Goal: Task Accomplishment & Management: Complete application form

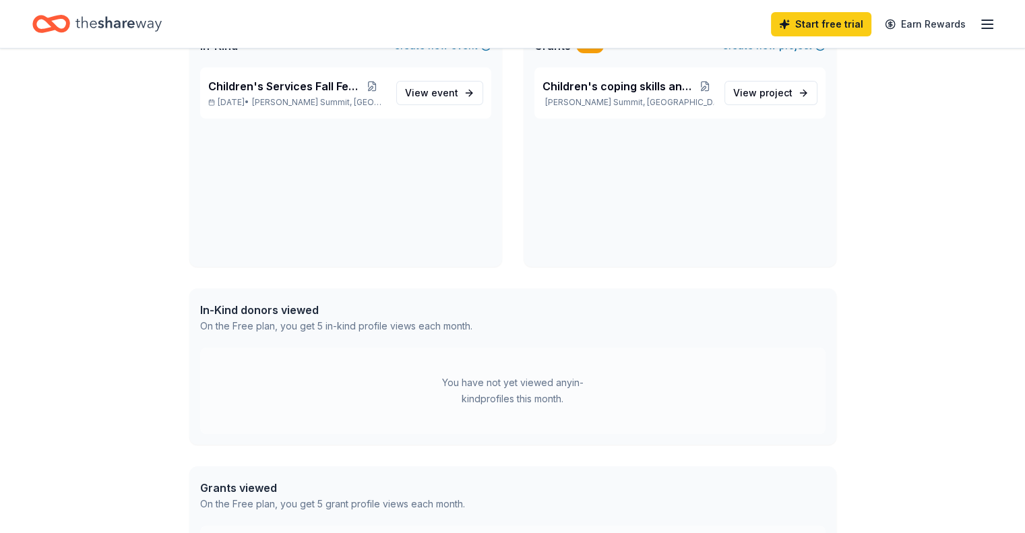
scroll to position [119, 0]
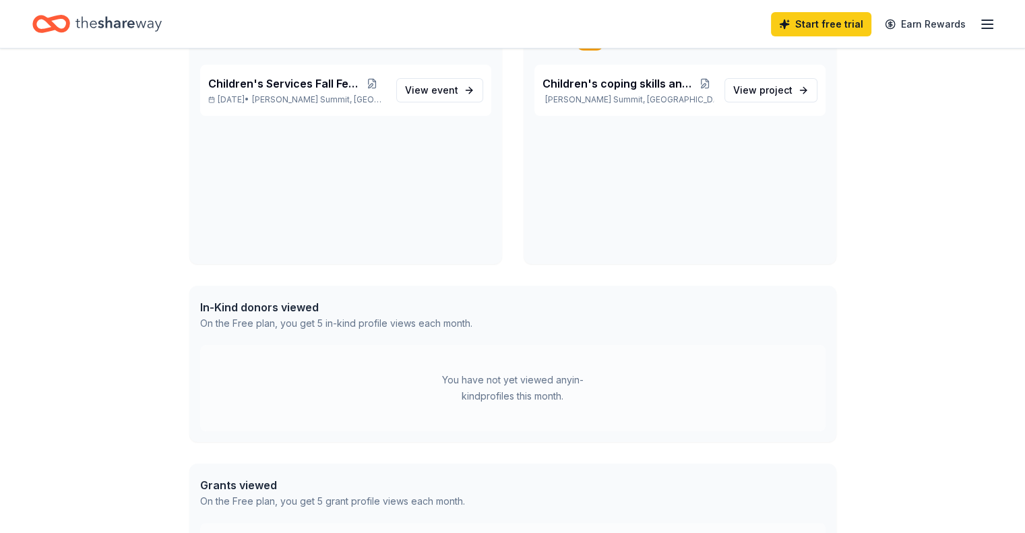
click at [404, 327] on div "On the Free plan, you get 5 in-kind profile views each month." at bounding box center [336, 323] width 272 height 16
click at [458, 92] on link "View event" at bounding box center [439, 90] width 87 height 24
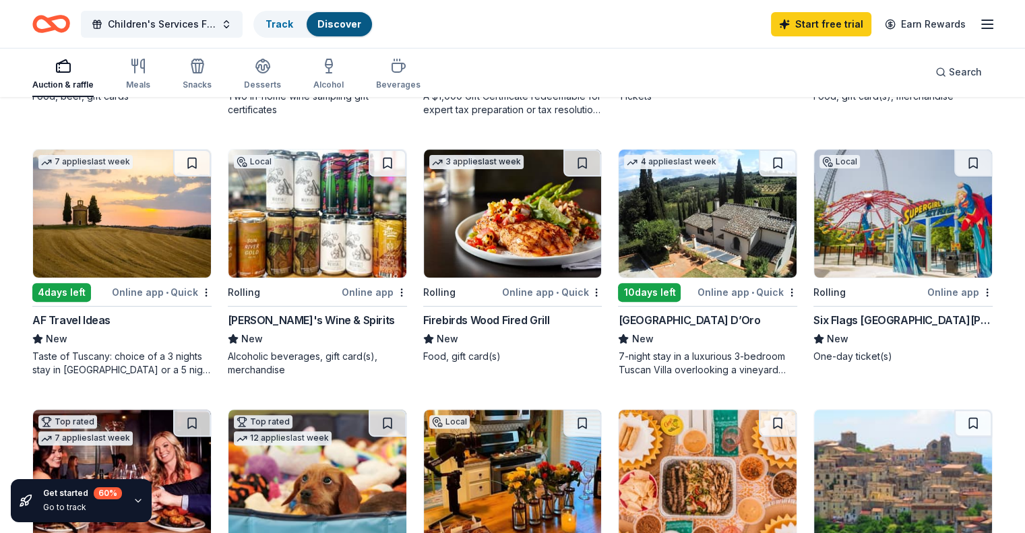
scroll to position [361, 0]
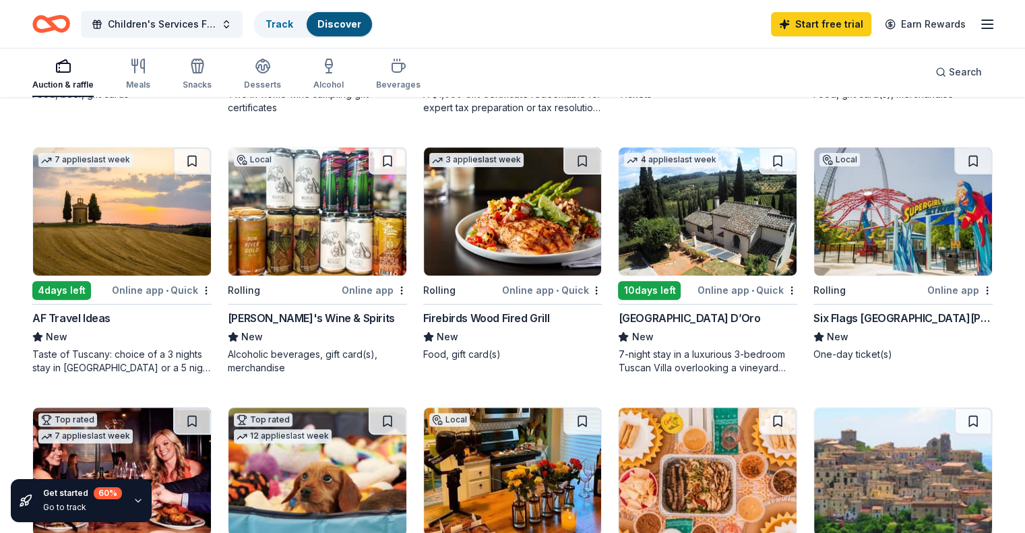
click at [455, 317] on div "Firebirds Wood Fired Grill" at bounding box center [486, 318] width 127 height 16
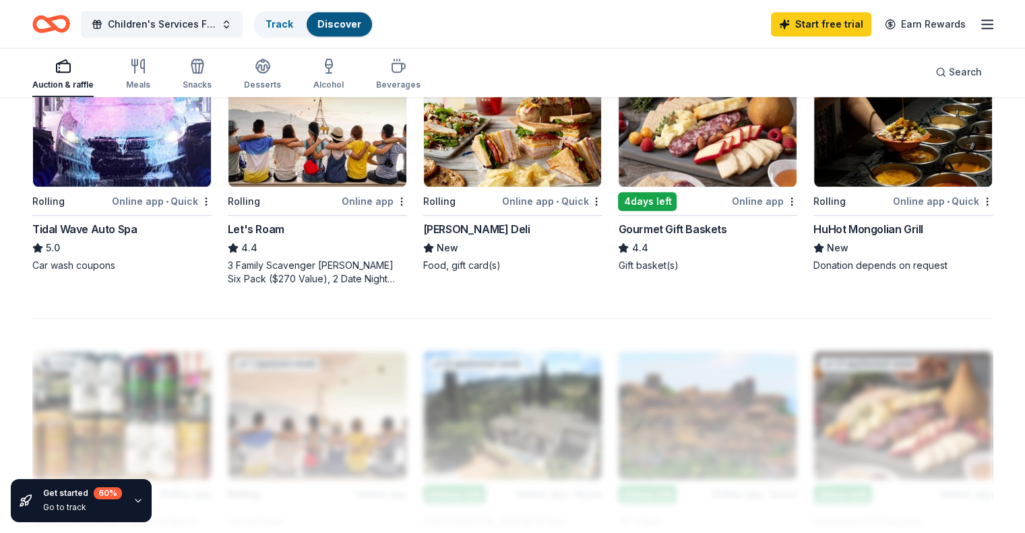
scroll to position [954, 0]
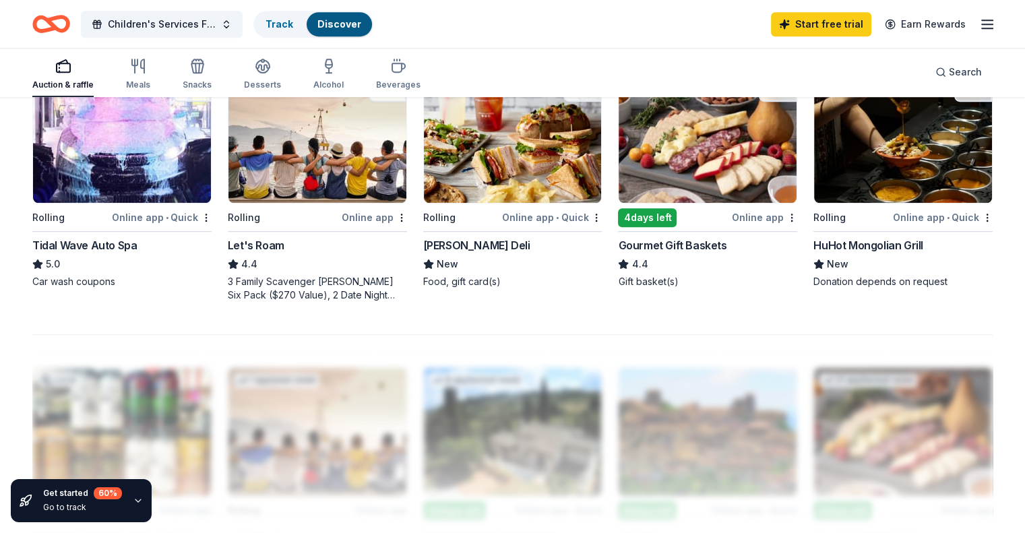
click at [515, 183] on img at bounding box center [513, 139] width 178 height 128
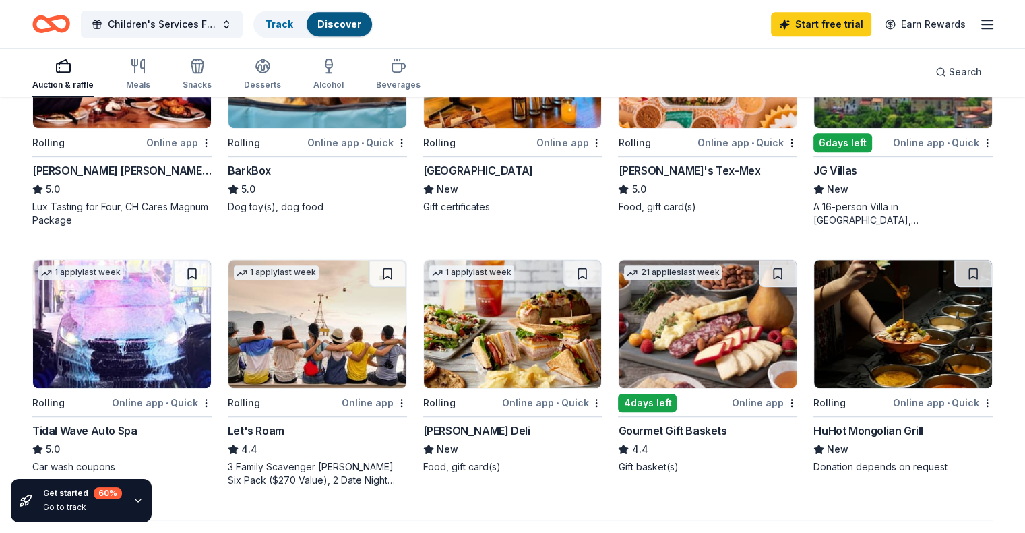
scroll to position [767, 0]
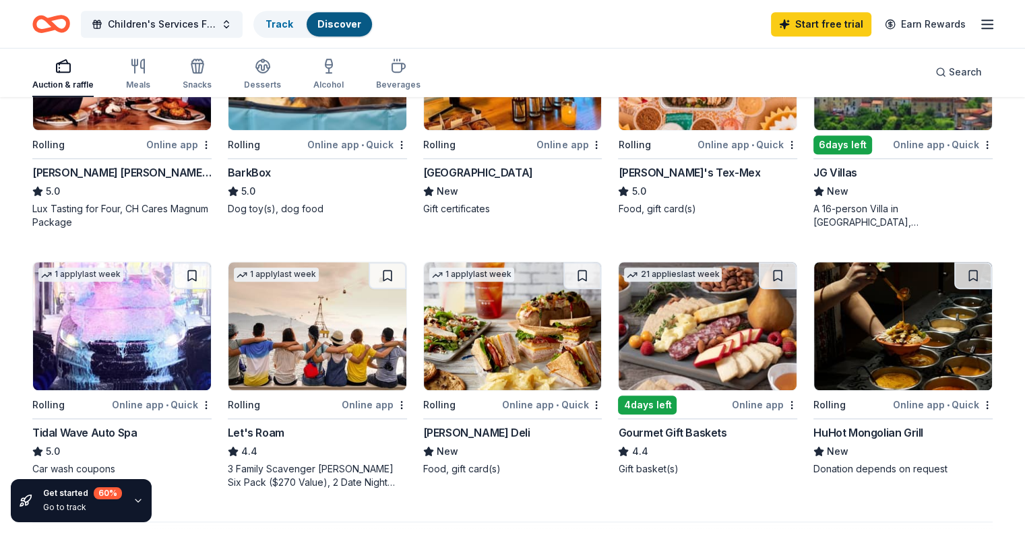
click at [687, 365] on img at bounding box center [707, 326] width 178 height 128
click at [148, 114] on img at bounding box center [122, 66] width 178 height 128
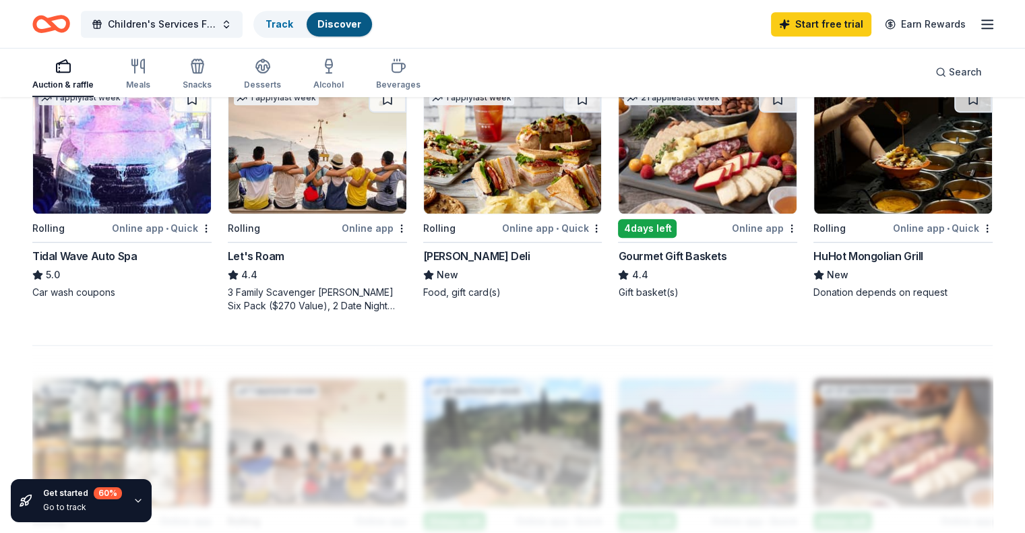
scroll to position [0, 0]
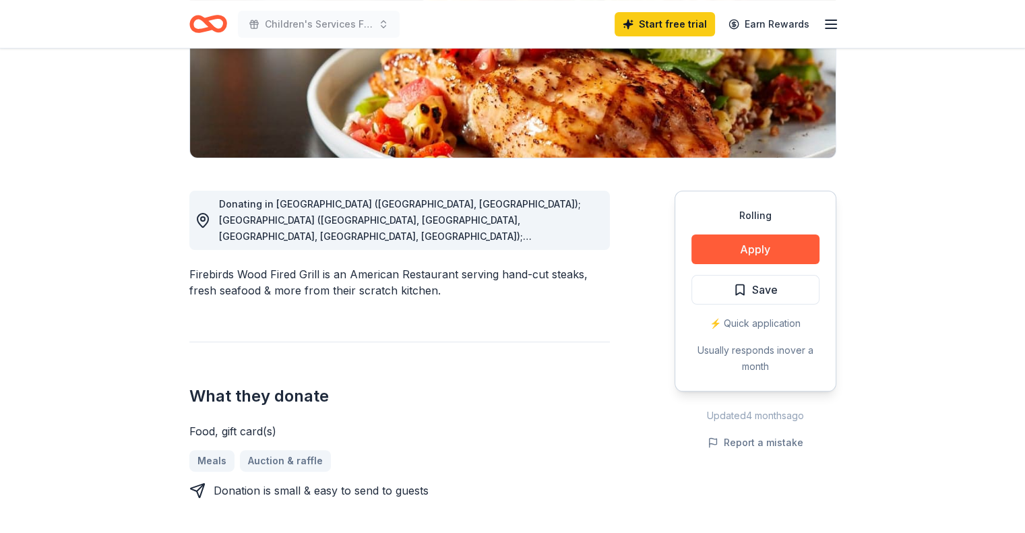
scroll to position [253, 0]
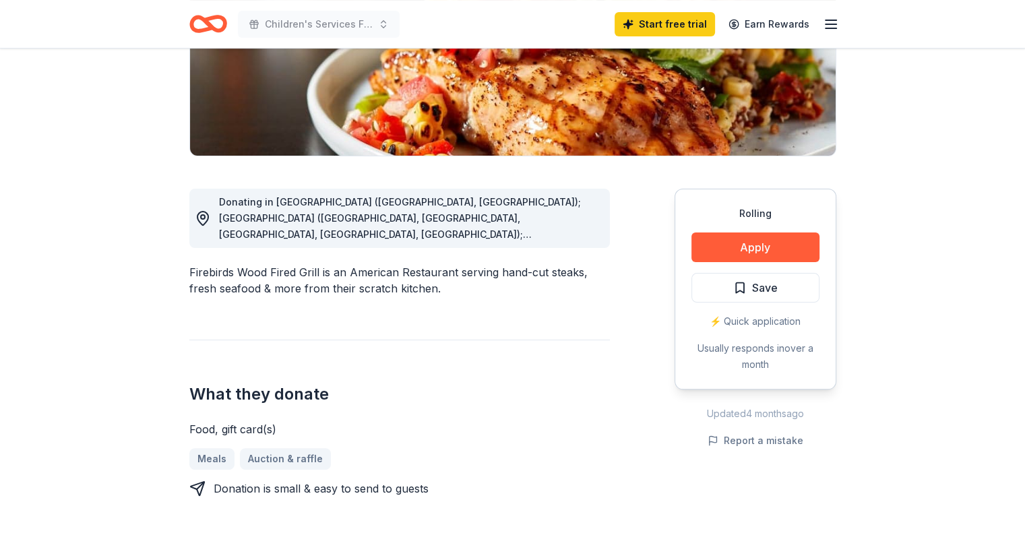
click at [202, 220] on icon at bounding box center [203, 218] width 16 height 16
click at [581, 238] on span "Donating in AL (Birmingham, Montgomery); AZ (Chandler, Gilbert, Phoenix, Surpri…" at bounding box center [400, 404] width 362 height 416
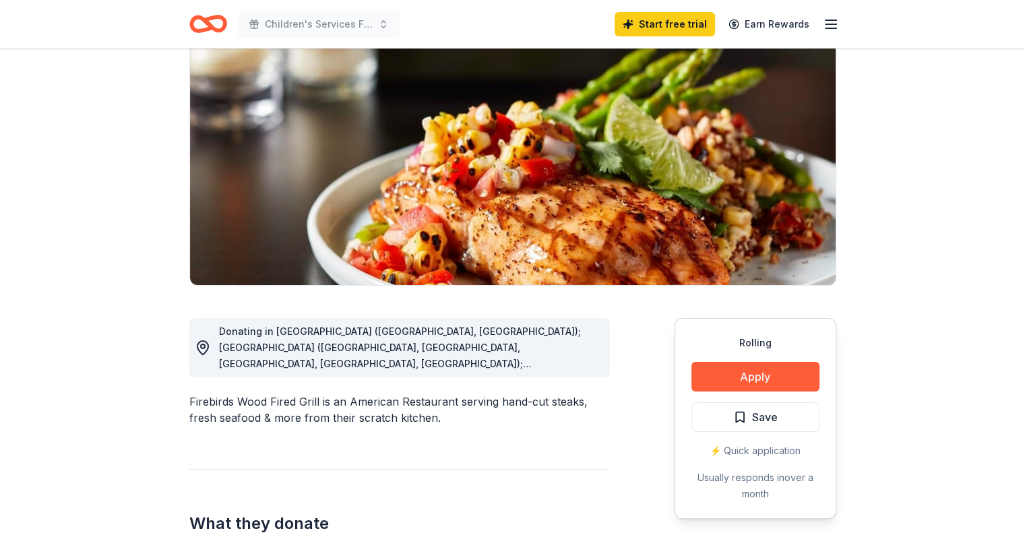
scroll to position [0, 0]
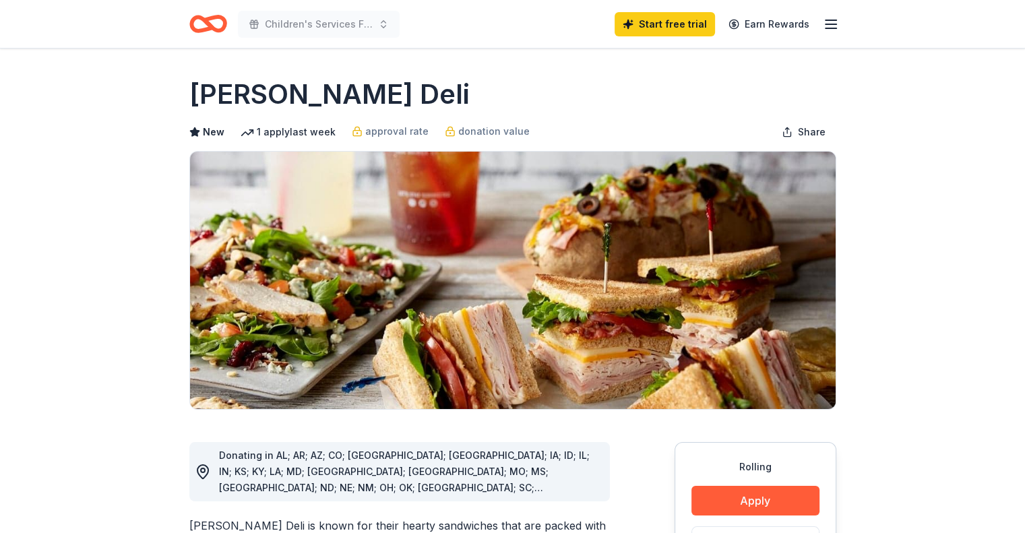
click at [558, 459] on span "Donating in AL; AR; AZ; CO; FL; GA; IA; ID; IL; IN; KS; KY; LA; MD; MI; MN; MO;…" at bounding box center [404, 479] width 371 height 60
click at [558, 457] on span "Donating in AL; AR; AZ; CO; FL; GA; IA; ID; IL; IN; KS; KY; LA; MD; MI; MN; MO;…" at bounding box center [404, 479] width 371 height 60
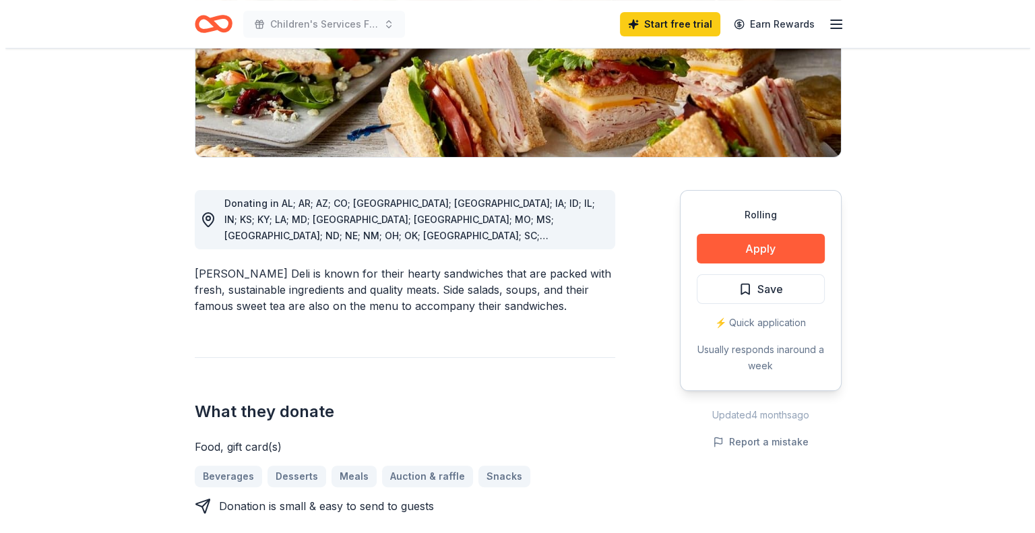
scroll to position [253, 0]
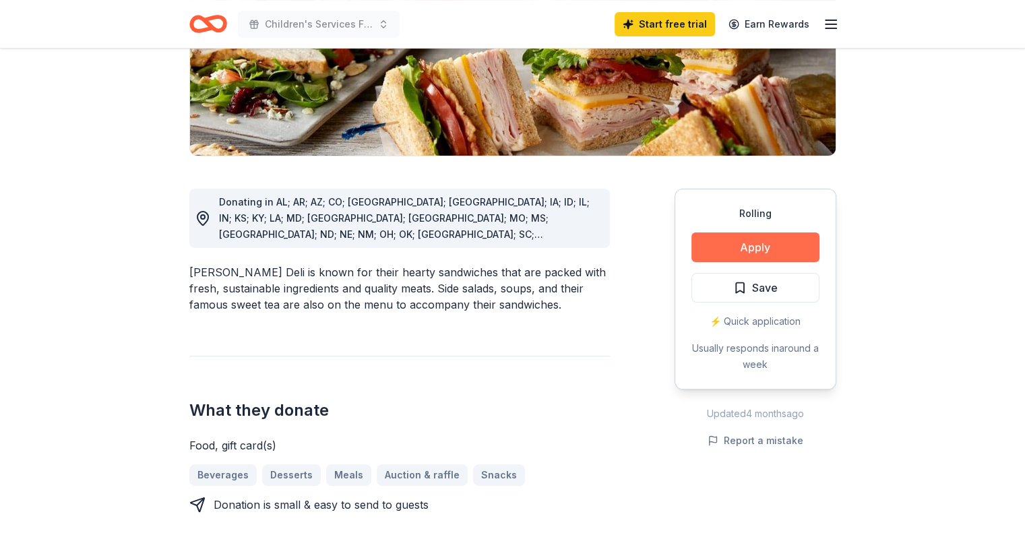
click at [746, 247] on button "Apply" at bounding box center [755, 247] width 128 height 30
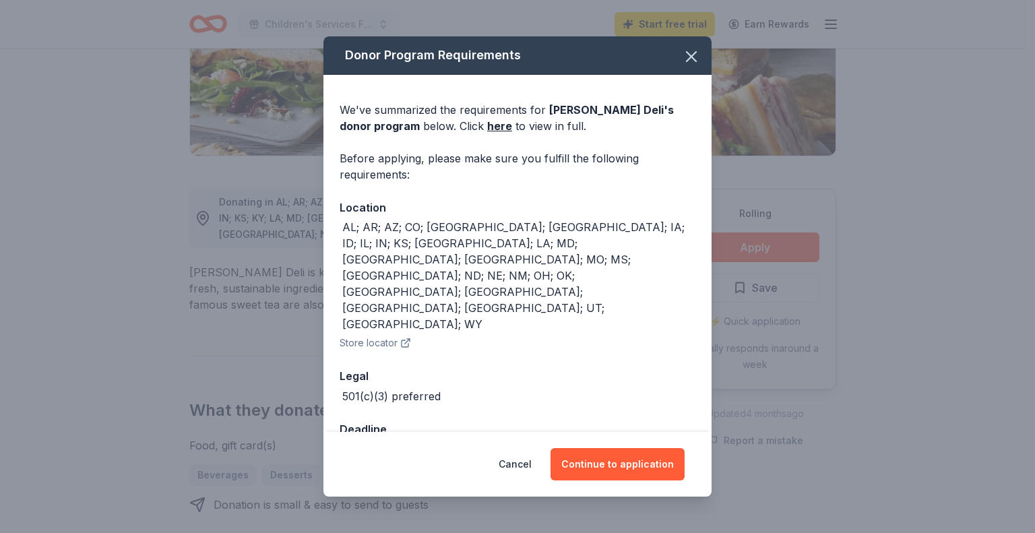
click at [665, 245] on div "AL; AR; AZ; CO; FL; GA; IA; ID; IL; IN; KS; KY; LA; MD; MI; MN; MO; MS; NC; ND;…" at bounding box center [518, 275] width 353 height 113
click at [628, 448] on button "Continue to application" at bounding box center [617, 464] width 134 height 32
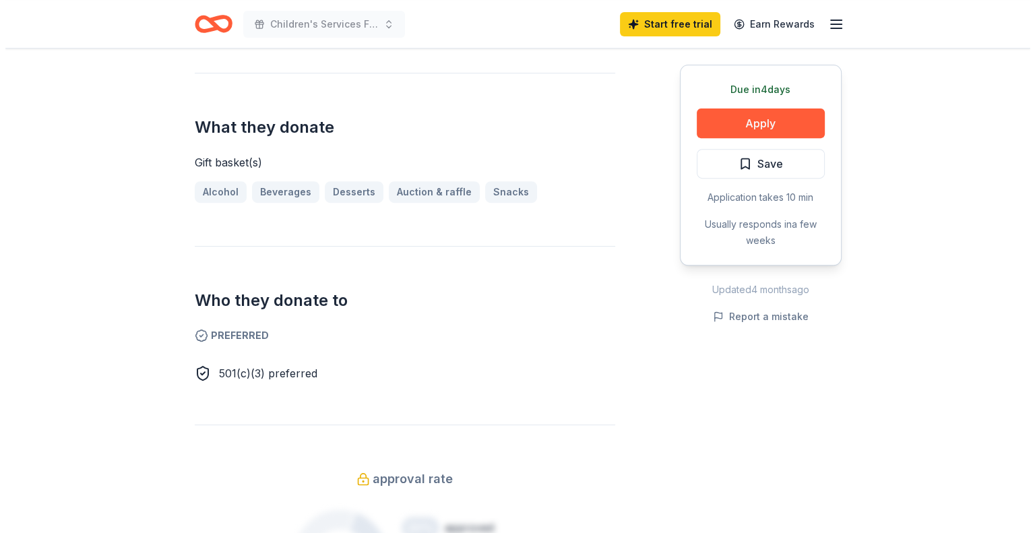
scroll to position [507, 0]
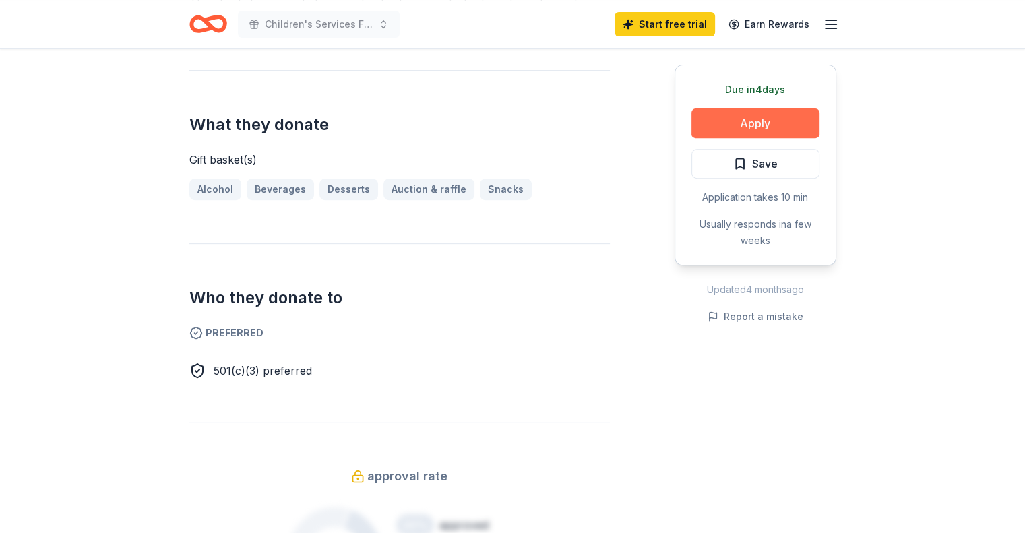
click at [749, 125] on button "Apply" at bounding box center [755, 123] width 128 height 30
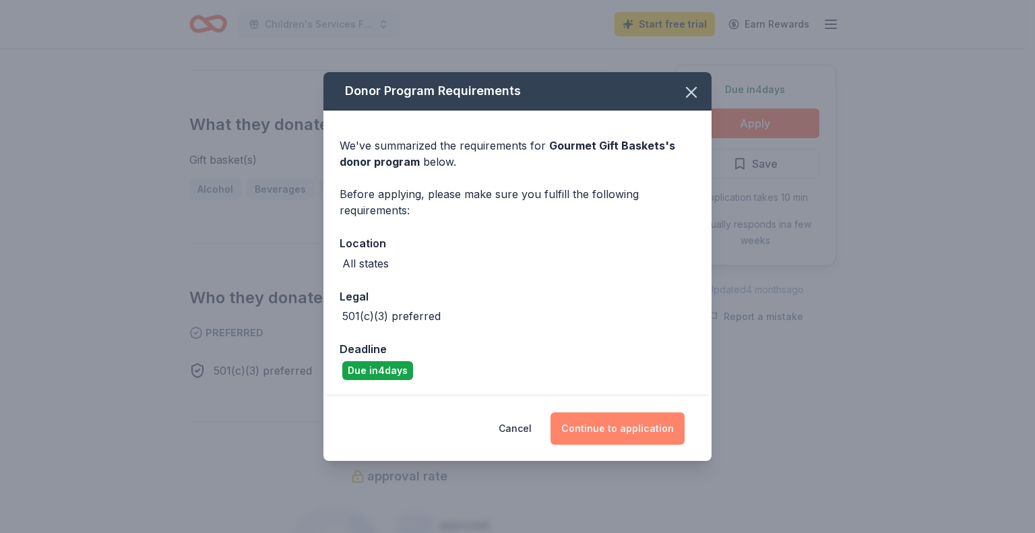
click at [627, 433] on button "Continue to application" at bounding box center [617, 428] width 134 height 32
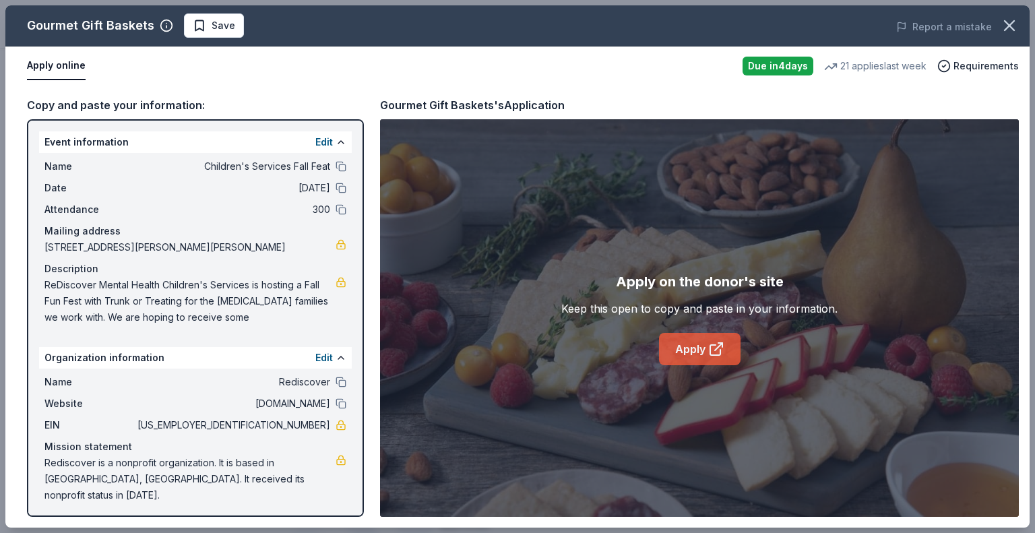
click at [710, 347] on icon at bounding box center [715, 350] width 10 height 10
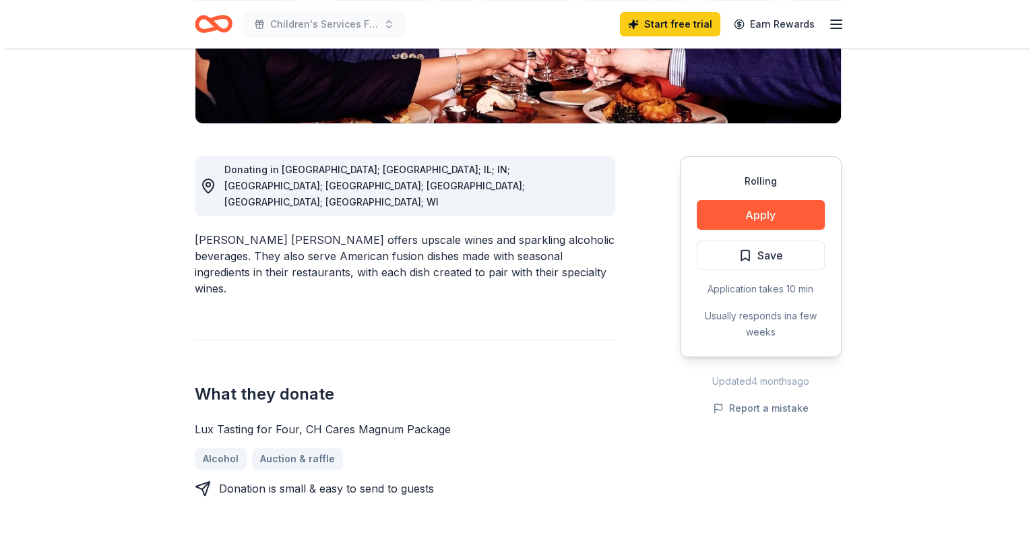
scroll to position [321, 0]
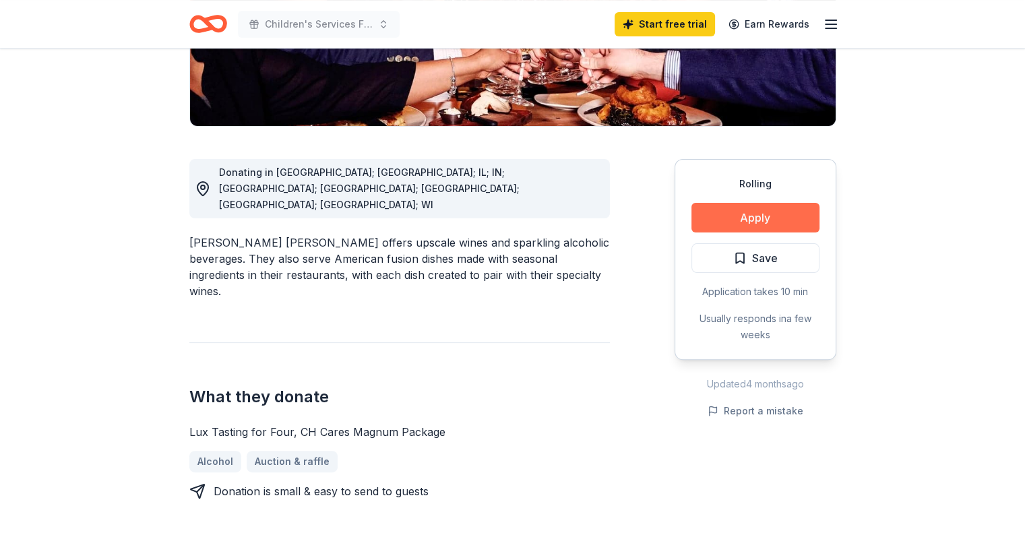
click at [775, 203] on button "Apply" at bounding box center [755, 218] width 128 height 30
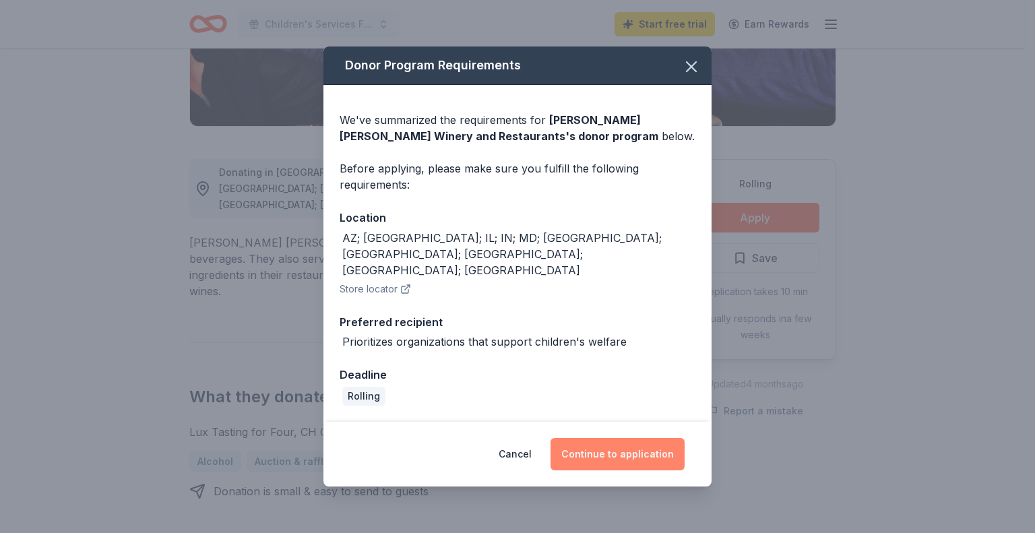
click at [631, 438] on button "Continue to application" at bounding box center [617, 454] width 134 height 32
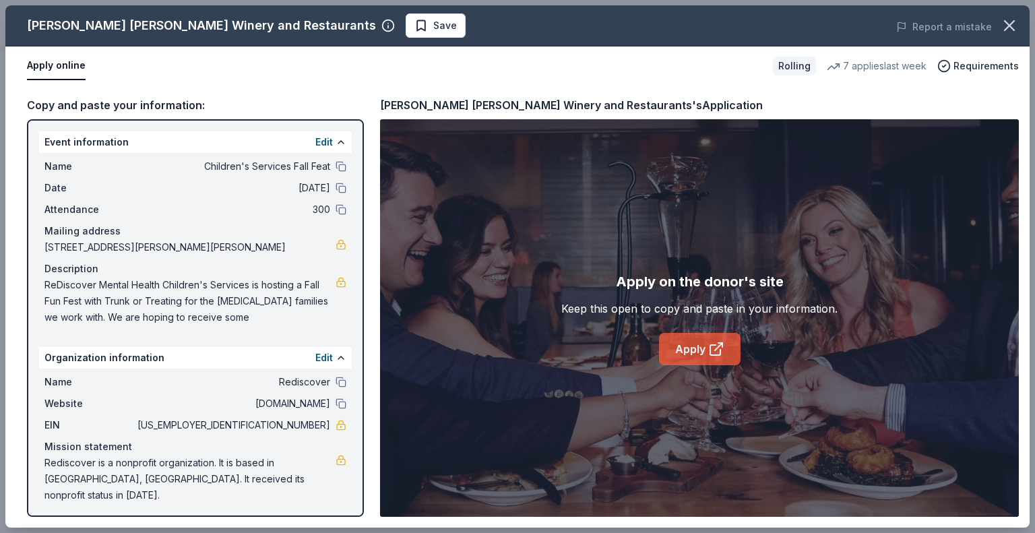
click at [697, 349] on link "Apply" at bounding box center [700, 349] width 82 height 32
